Goal: Transaction & Acquisition: Subscribe to service/newsletter

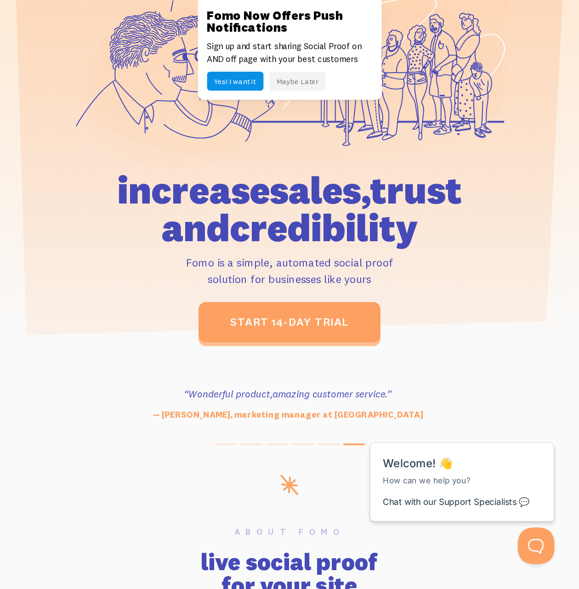
scroll to position [138, 0]
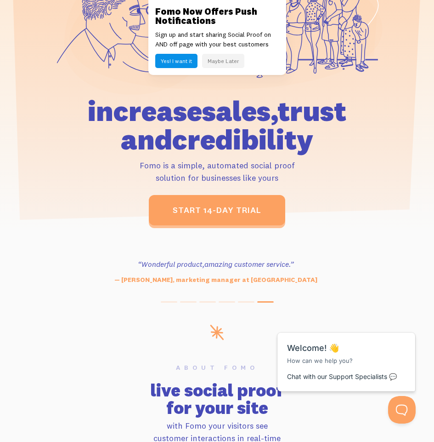
click at [86, 151] on section "“Outstanding, exceeding our expectations. We're seeing immediate results from t…" at bounding box center [217, 278] width 434 height 94
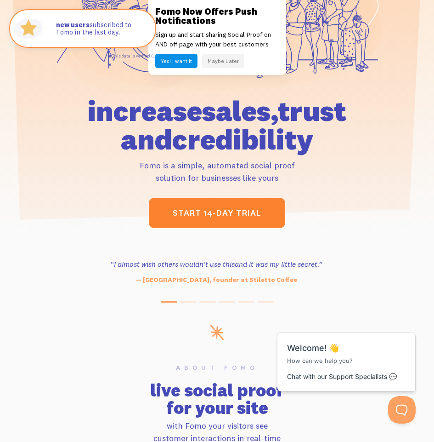
click at [86, 151] on link "start 14-day trial" at bounding box center [217, 213] width 137 height 30
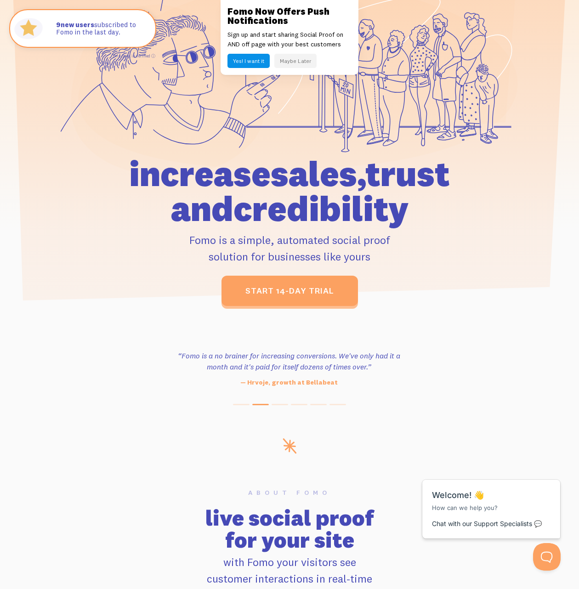
scroll to position [0, 0]
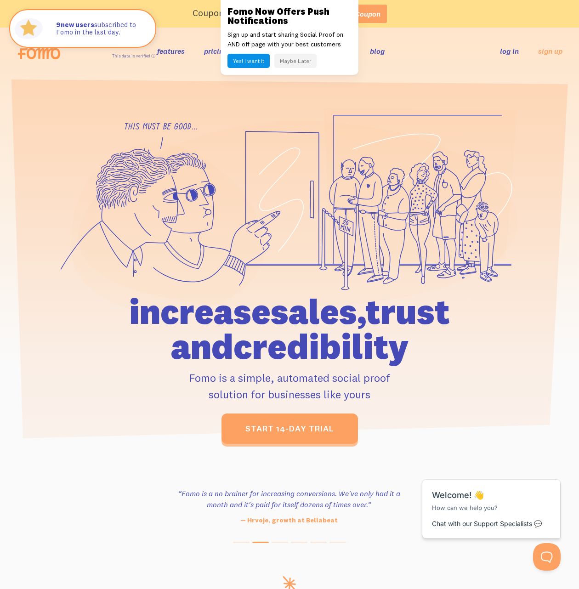
click at [86, 67] on button "Yes! I want it" at bounding box center [249, 61] width 42 height 14
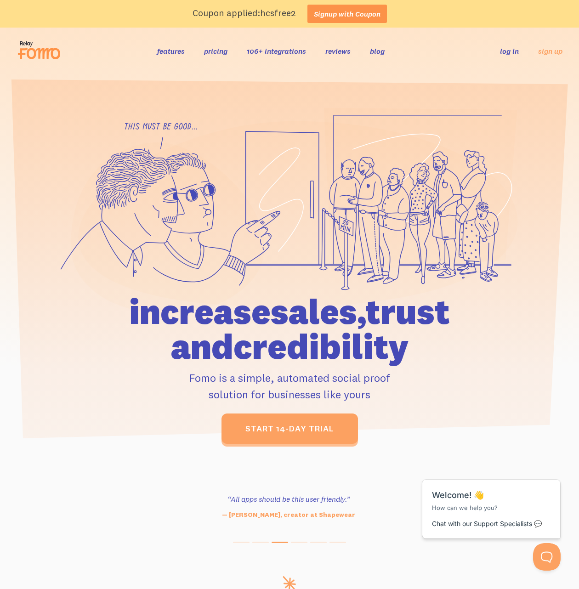
click at [86, 13] on link "Signup with Coupon" at bounding box center [348, 14] width 80 height 18
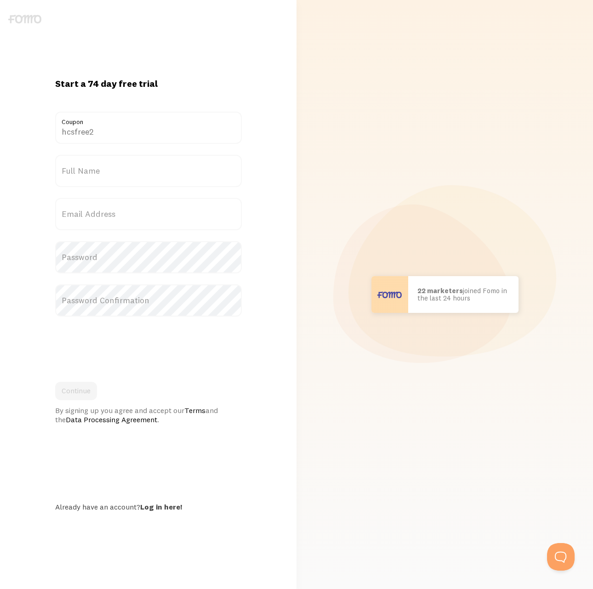
click at [173, 132] on input "hcsfree2" at bounding box center [148, 128] width 187 height 32
click at [153, 177] on label "Full Name" at bounding box center [148, 171] width 187 height 32
click at [153, 177] on input "Full Name" at bounding box center [148, 171] width 187 height 32
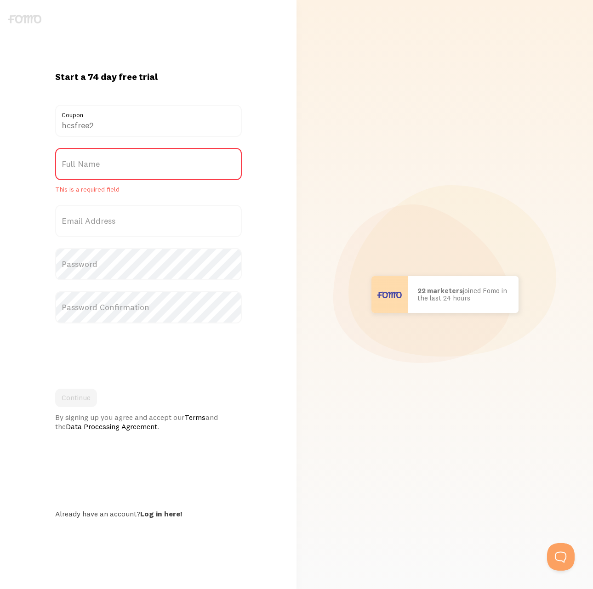
click at [146, 174] on label "Full Name" at bounding box center [148, 164] width 187 height 32
click at [146, 174] on input "Full Name" at bounding box center [148, 164] width 187 height 32
click at [142, 162] on label "Full Name" at bounding box center [148, 164] width 187 height 32
click at [142, 162] on input "Full Name" at bounding box center [148, 164] width 187 height 32
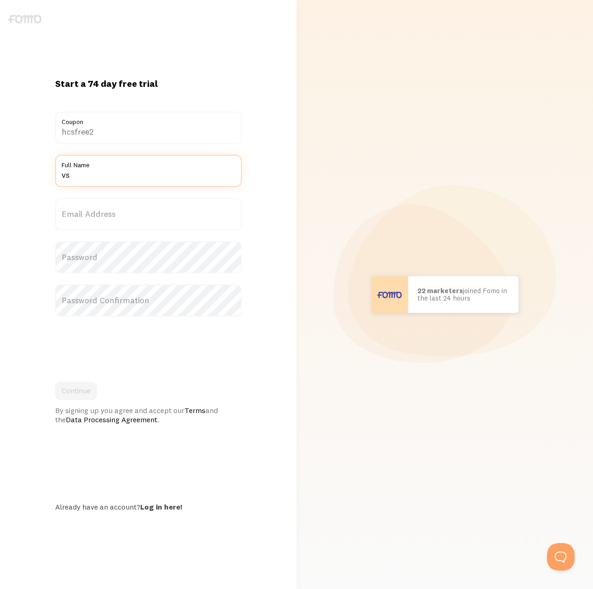
type input "vs"
click at [143, 211] on label "Email Address" at bounding box center [148, 214] width 187 height 32
click at [143, 211] on input "Email Address" at bounding box center [148, 214] width 187 height 32
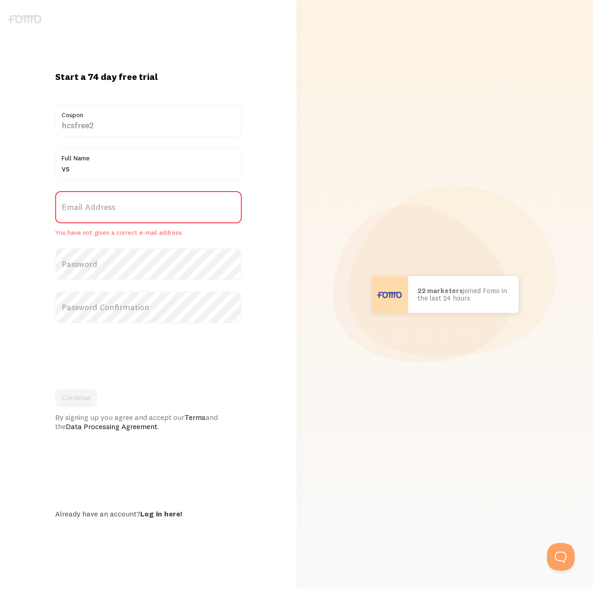
click at [141, 219] on label "Email Address" at bounding box center [148, 207] width 187 height 32
click at [141, 219] on input "Email Address" at bounding box center [148, 207] width 187 height 32
click at [142, 201] on label "Email Address" at bounding box center [148, 207] width 187 height 32
click at [142, 201] on input "Email Address" at bounding box center [148, 207] width 187 height 32
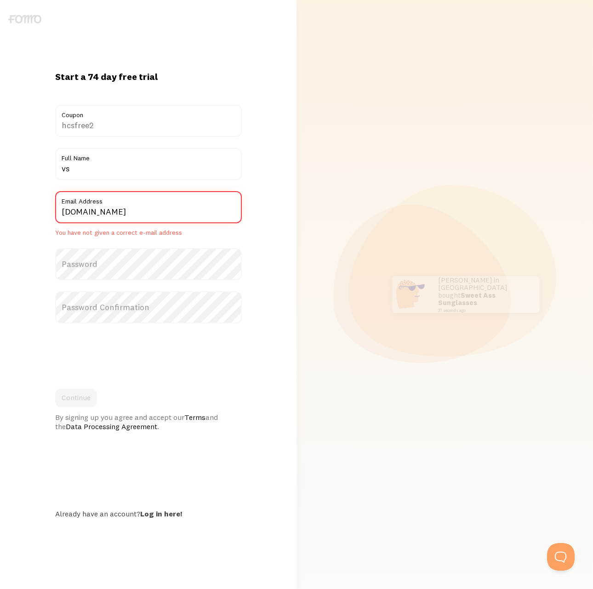
type input "medano202411gmail.com"
